Goal: Information Seeking & Learning: Find specific fact

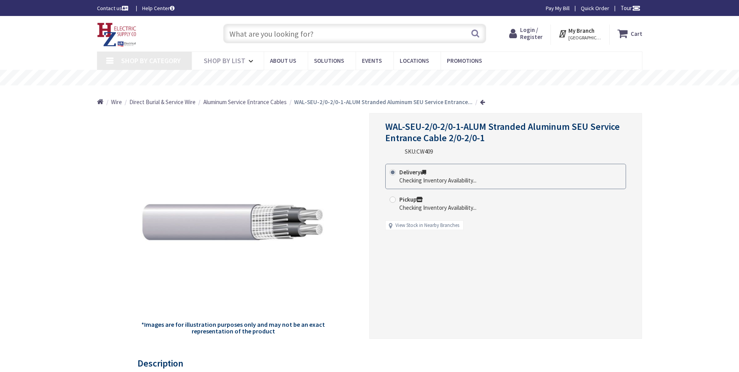
click at [286, 32] on input "text" at bounding box center [354, 33] width 263 height 19
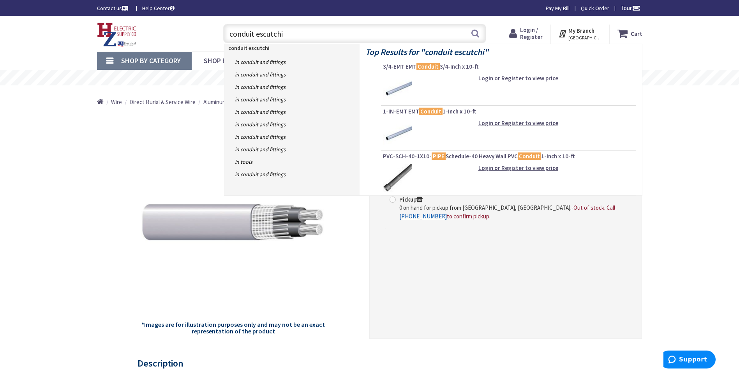
type input "conduit escutchio"
type input "[GEOGRAPHIC_DATA], [GEOGRAPHIC_DATA]"
type input "conduit escutchions"
